Goal: Task Accomplishment & Management: Use online tool/utility

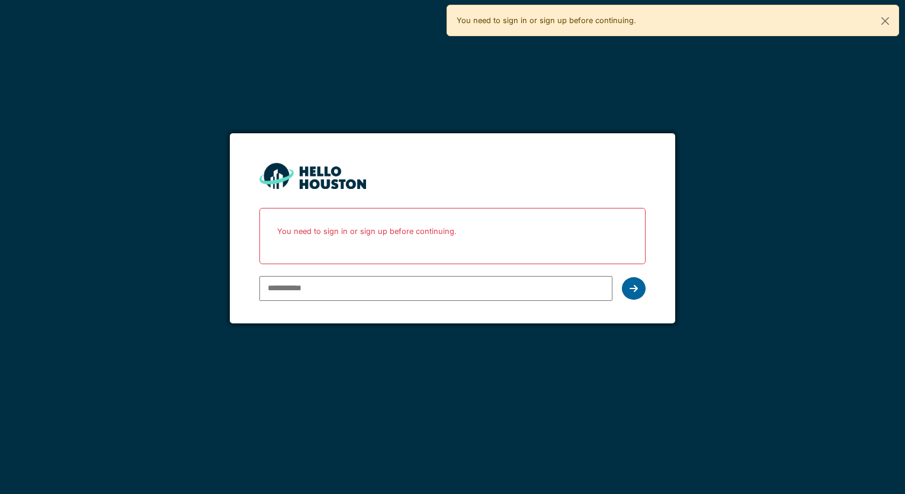
type input "**********"
click at [632, 290] on icon at bounding box center [634, 288] width 8 height 9
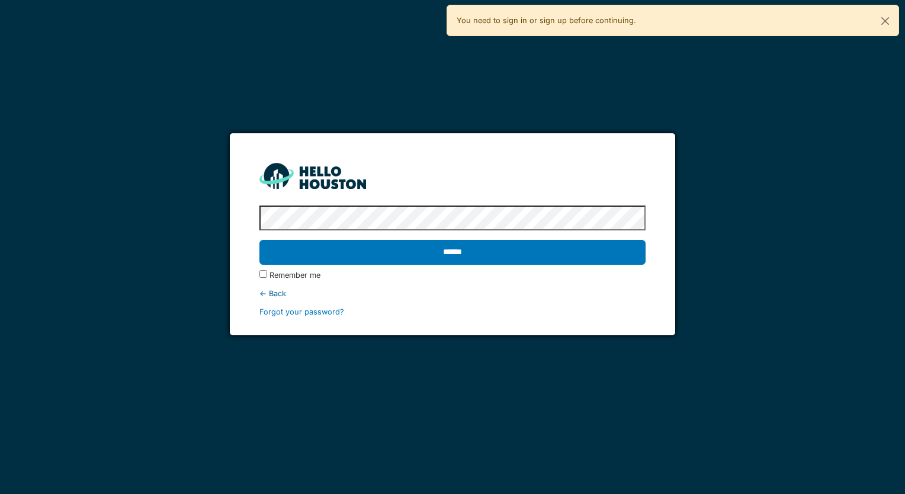
click at [259, 240] on input "******" at bounding box center [452, 252] width 386 height 25
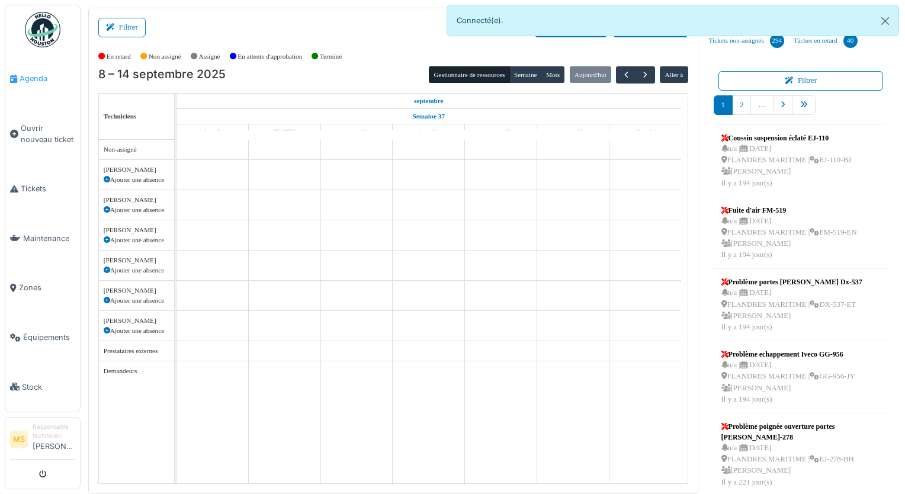
click at [26, 79] on span "Agenda" at bounding box center [48, 78] width 56 height 11
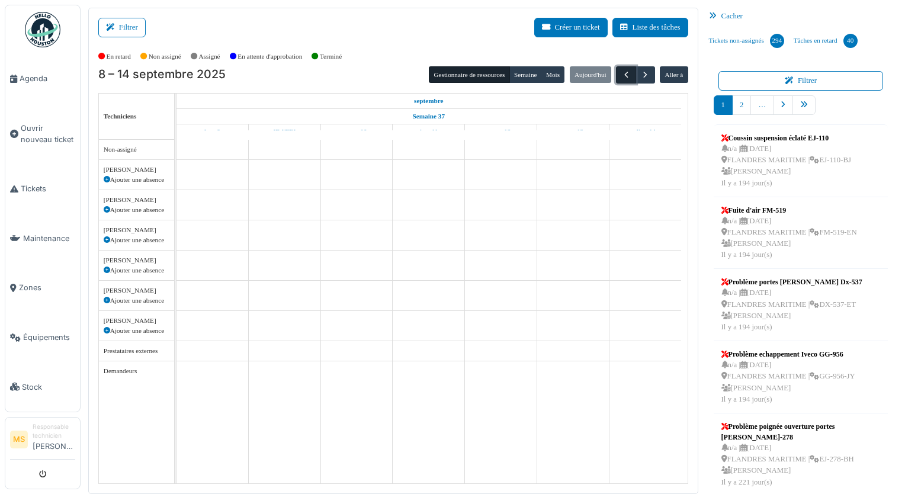
click at [621, 70] on span "button" at bounding box center [626, 75] width 10 height 10
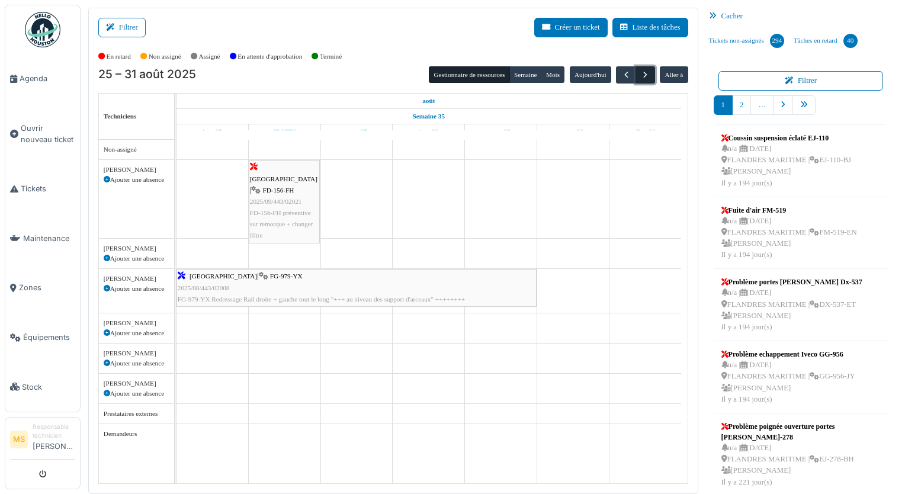
click at [641, 73] on span "button" at bounding box center [645, 75] width 10 height 10
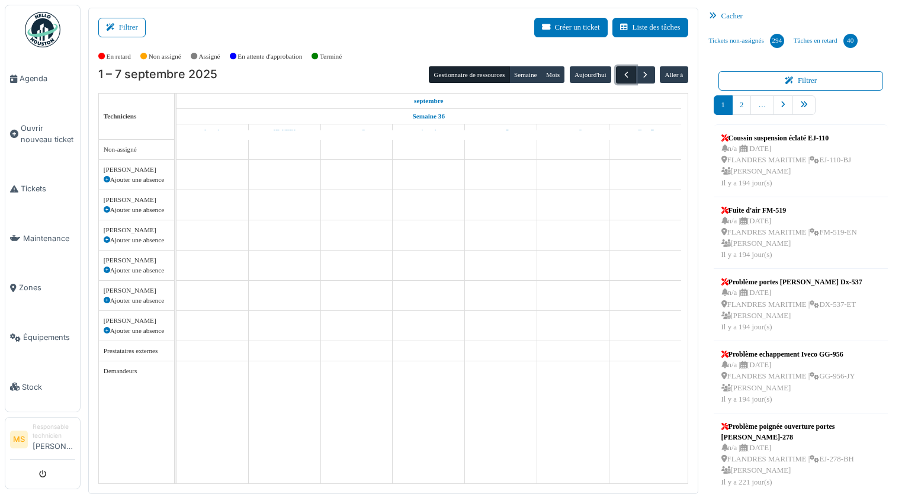
click at [621, 78] on span "button" at bounding box center [626, 75] width 10 height 10
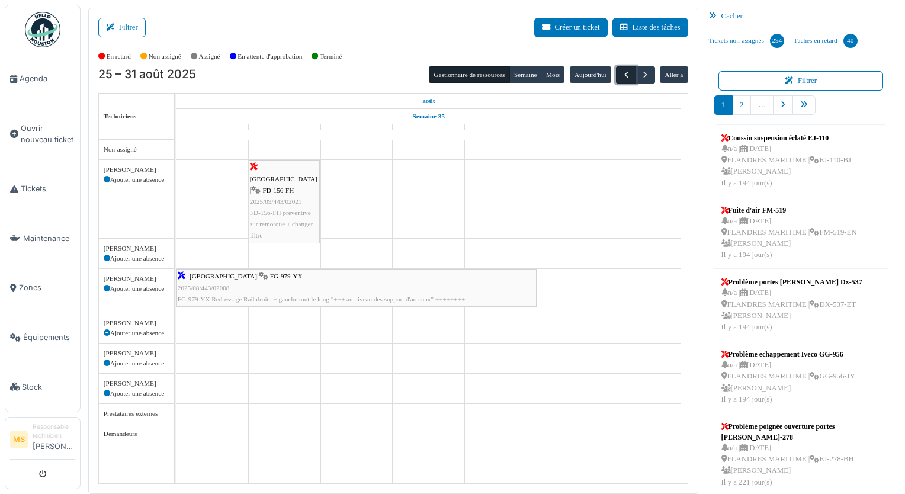
click at [621, 78] on span "button" at bounding box center [626, 75] width 10 height 10
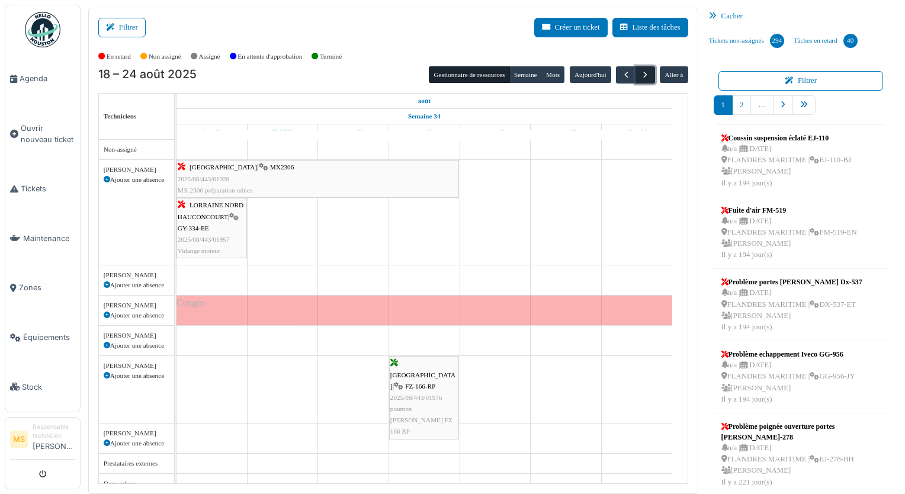
click at [643, 78] on span "button" at bounding box center [645, 75] width 10 height 10
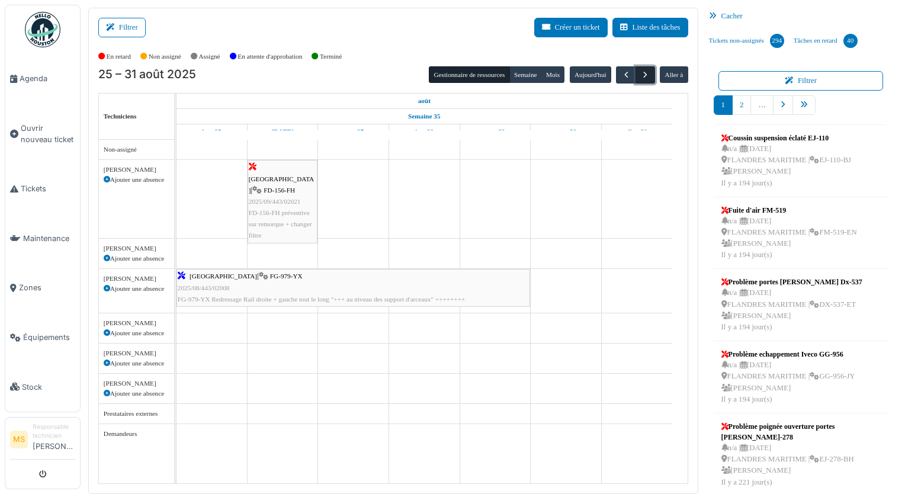
click at [643, 78] on span "button" at bounding box center [645, 75] width 10 height 10
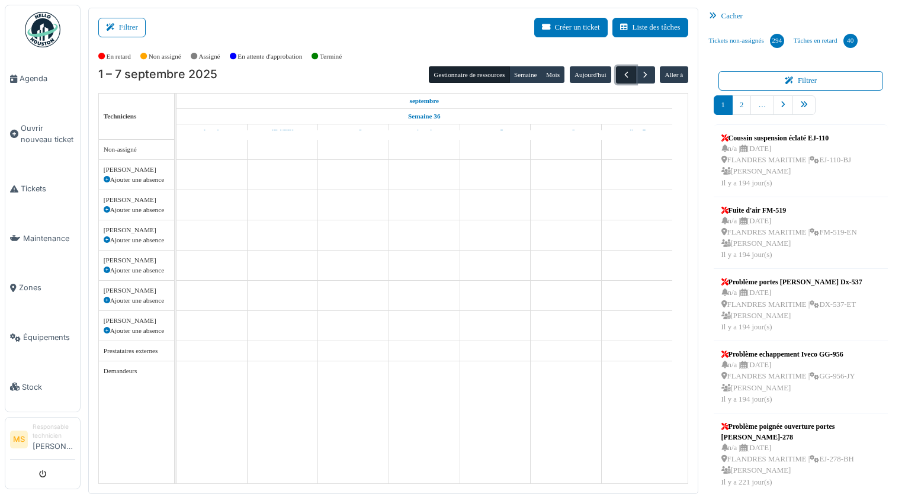
click at [616, 75] on button "button" at bounding box center [626, 74] width 20 height 17
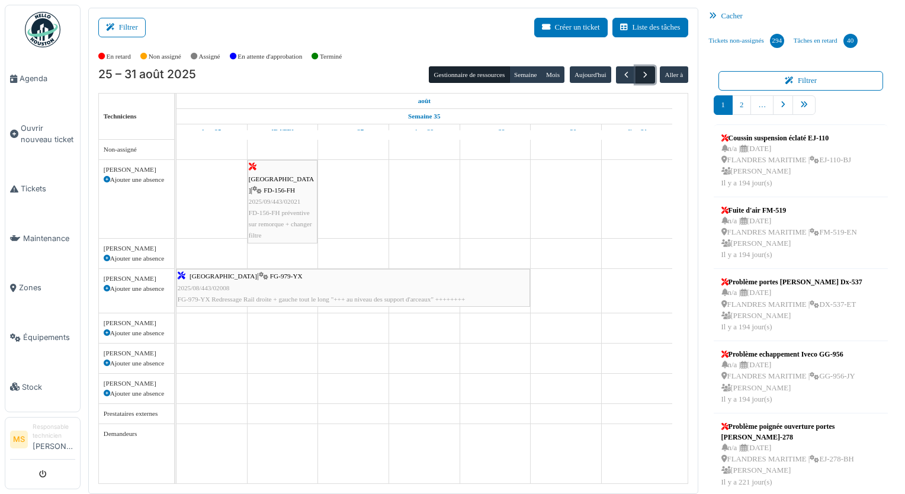
click at [636, 76] on button "button" at bounding box center [646, 74] width 20 height 17
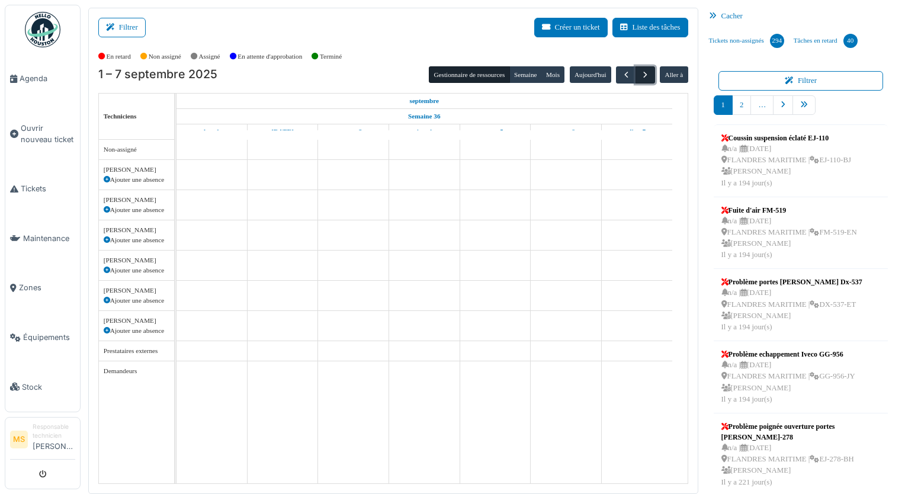
click at [640, 76] on span "button" at bounding box center [645, 75] width 10 height 10
